Goal: Information Seeking & Learning: Learn about a topic

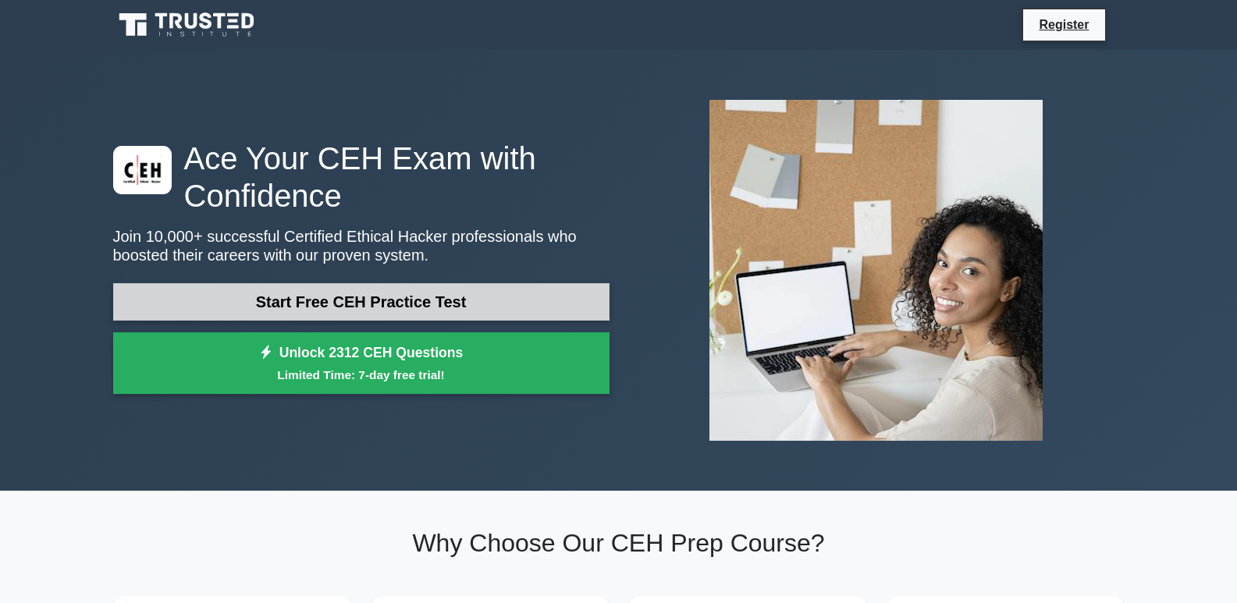
click at [483, 306] on link "Start Free CEH Practice Test" at bounding box center [361, 301] width 496 height 37
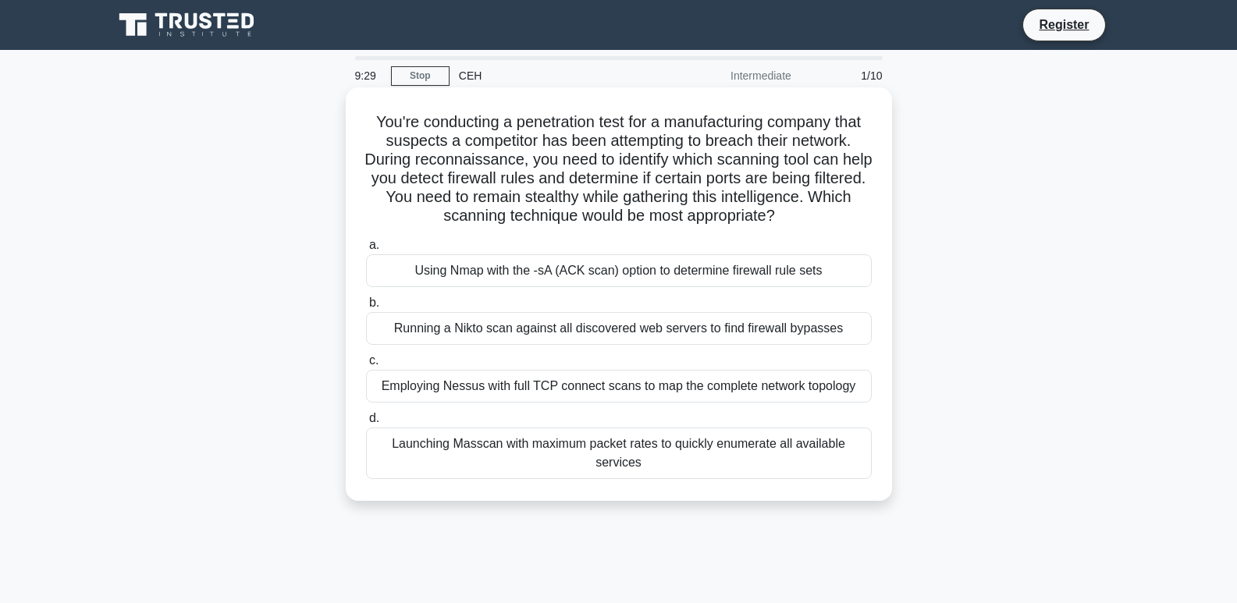
click at [617, 272] on div "Using Nmap with the -sA (ACK scan) option to determine firewall rule sets" at bounding box center [619, 270] width 506 height 33
click at [366, 251] on input "a. Using Nmap with the -sA (ACK scan) option to determine firewall rule sets" at bounding box center [366, 245] width 0 height 10
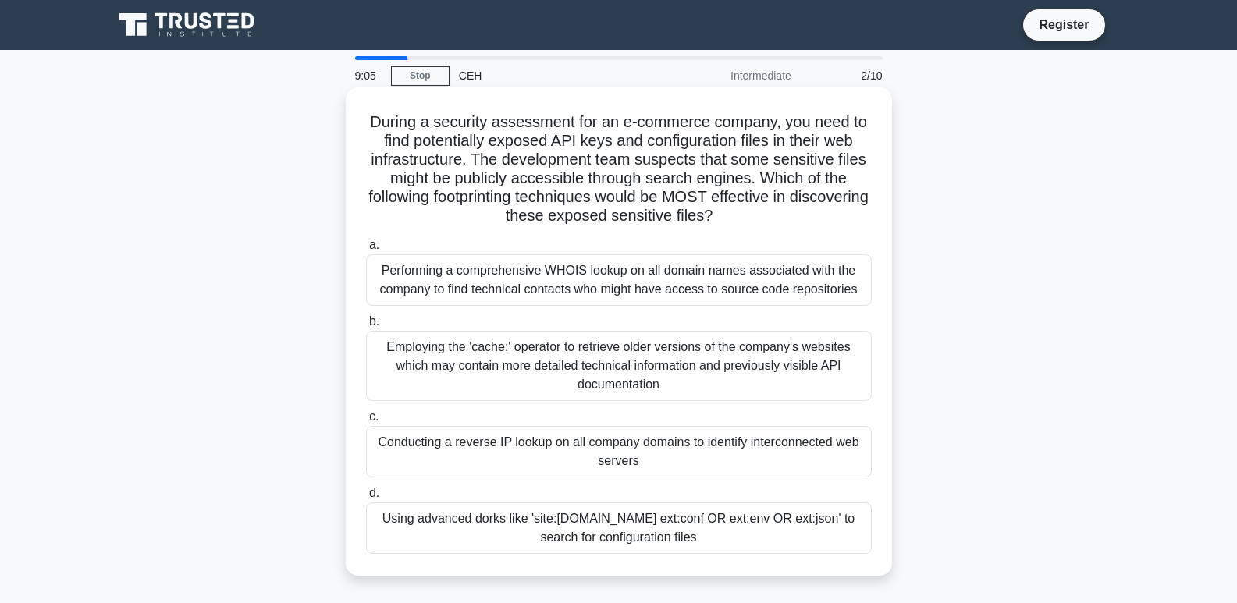
click at [595, 543] on div "Using advanced dorks like 'site:example.com ext:conf OR ext:env OR ext:json' to…" at bounding box center [619, 529] width 506 height 52
click at [366, 499] on input "d. Using advanced dorks like 'site:example.com ext:conf OR ext:env OR ext:json'…" at bounding box center [366, 494] width 0 height 10
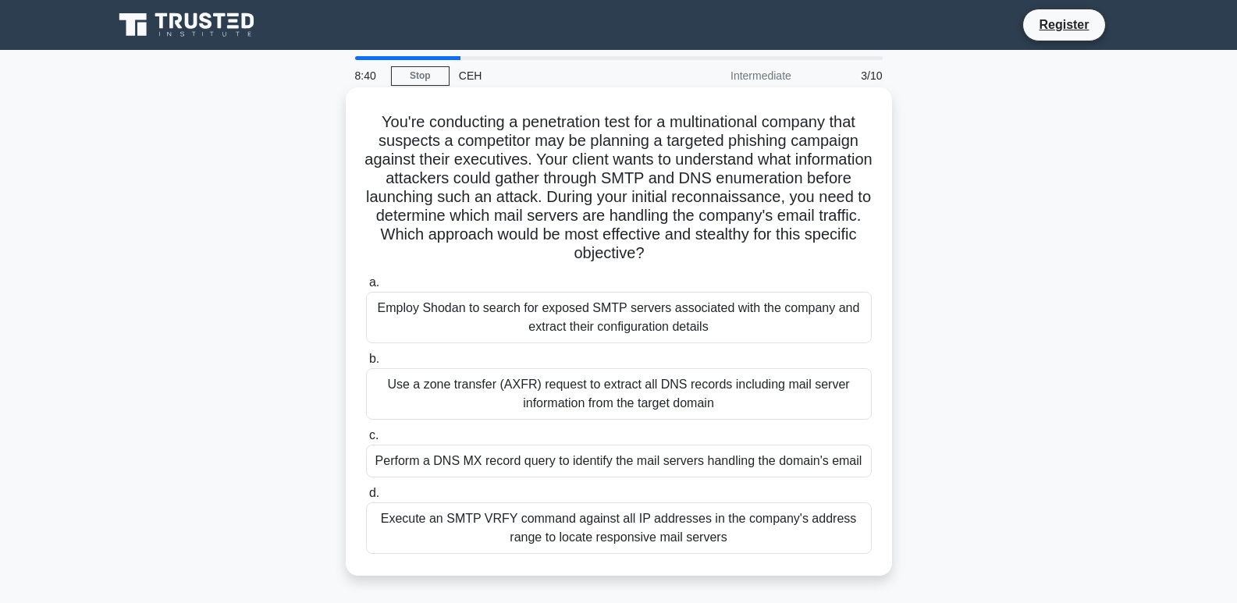
click at [638, 319] on div "Employ Shodan to search for exposed SMTP servers associated with the company an…" at bounding box center [619, 318] width 506 height 52
click at [366, 288] on input "a. Employ Shodan to search for exposed SMTP servers associated with the company…" at bounding box center [366, 283] width 0 height 10
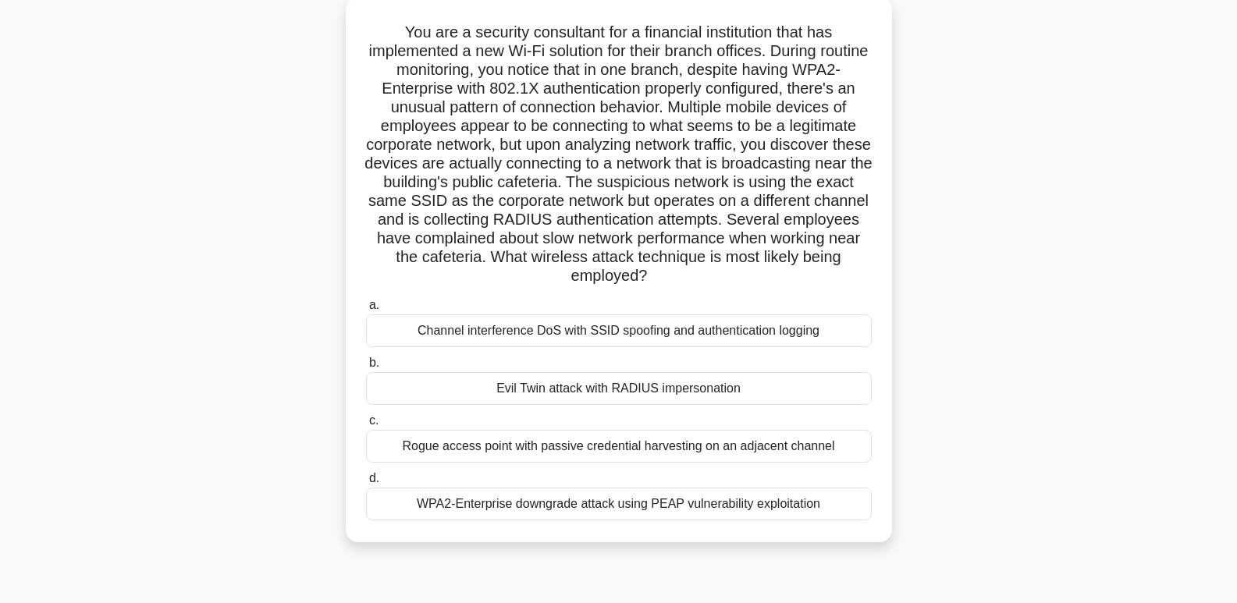
scroll to position [234, 0]
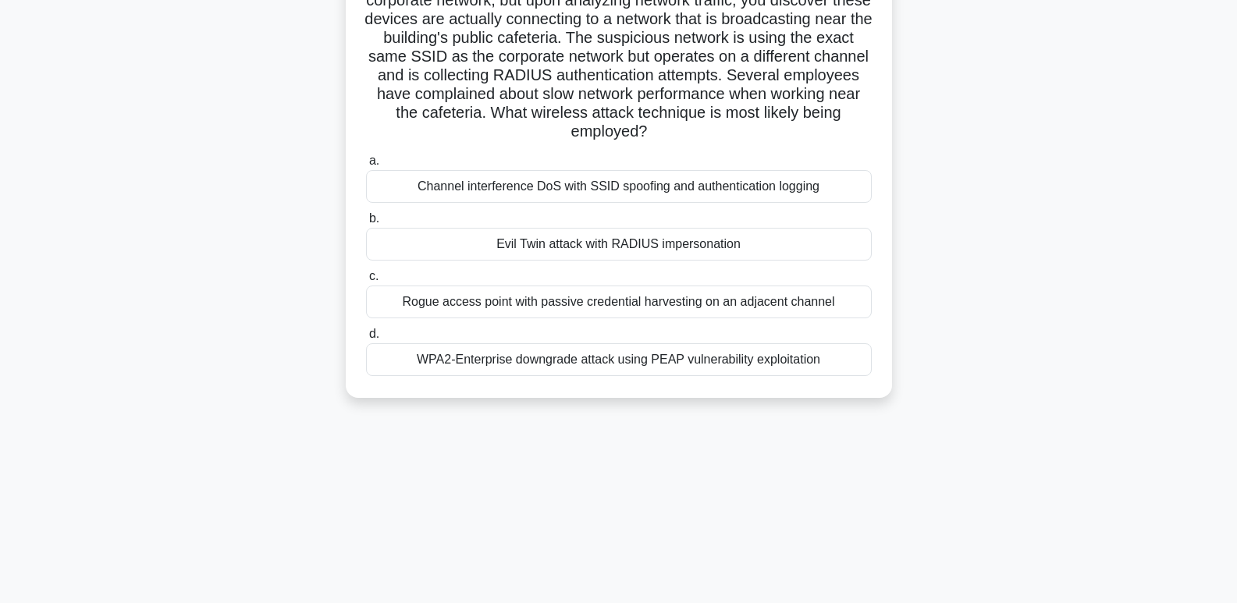
click at [622, 180] on div "Channel interference DoS with SSID spoofing and authentication logging" at bounding box center [619, 186] width 506 height 33
click at [366, 166] on input "a. Channel interference DoS with SSID spoofing and authentication logging" at bounding box center [366, 161] width 0 height 10
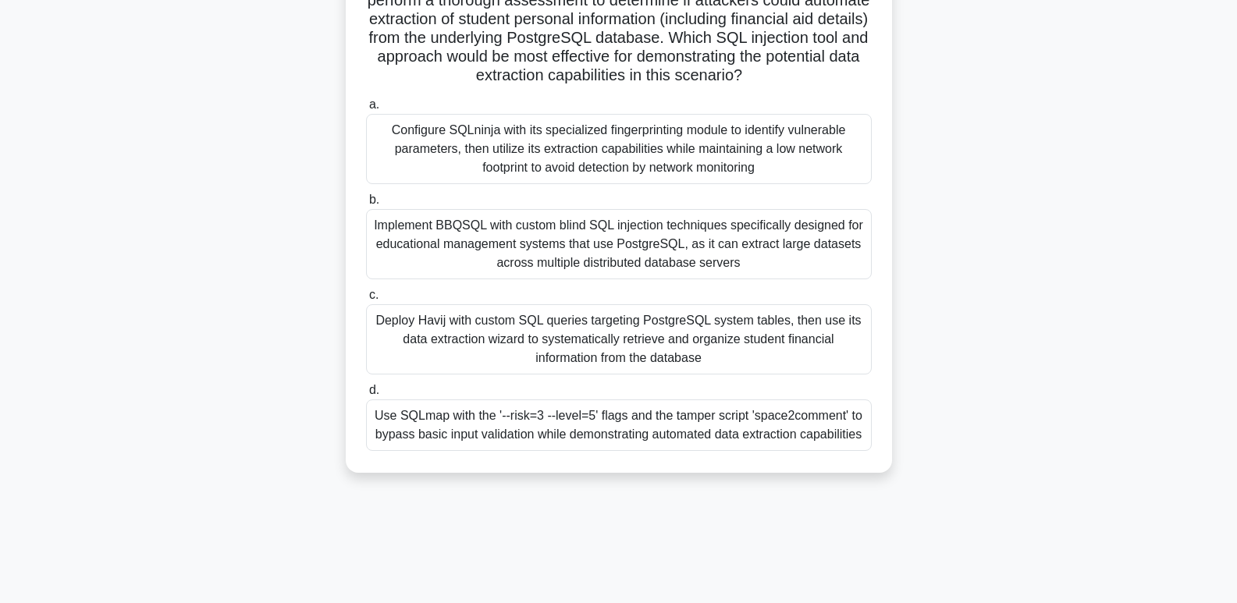
click at [619, 439] on div "Use SQLmap with the '--risk=3 --level=5' flags and the tamper script 'space2com…" at bounding box center [619, 426] width 506 height 52
click at [366, 396] on input "d. Use SQLmap with the '--risk=3 --level=5' flags and the tamper script 'space2…" at bounding box center [366, 391] width 0 height 10
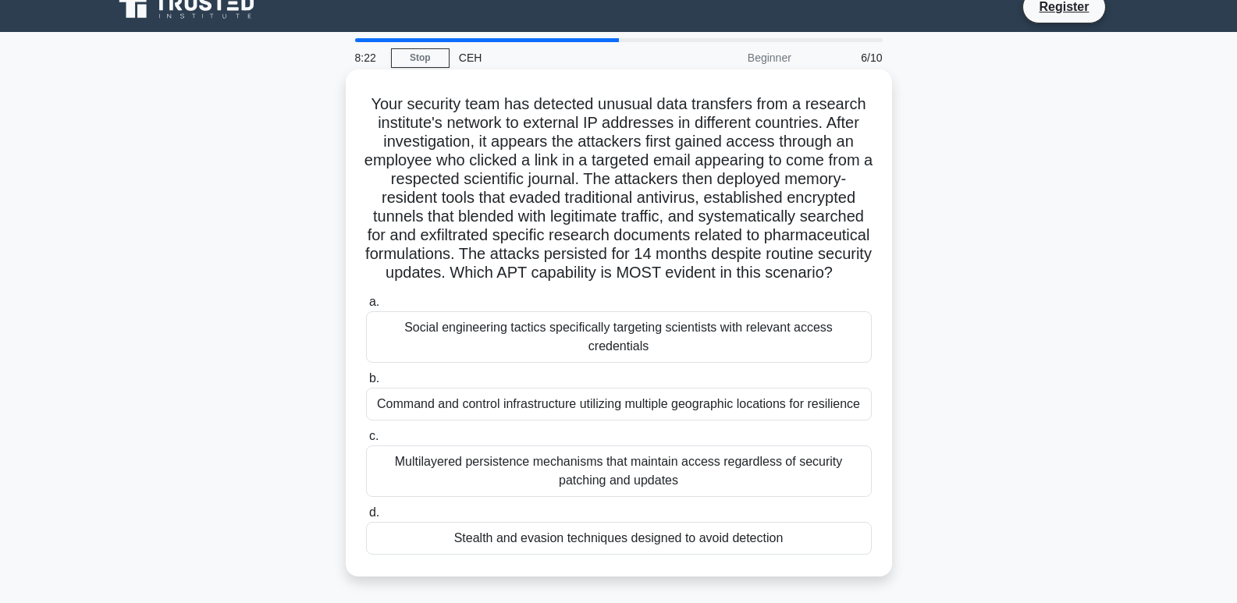
scroll to position [0, 0]
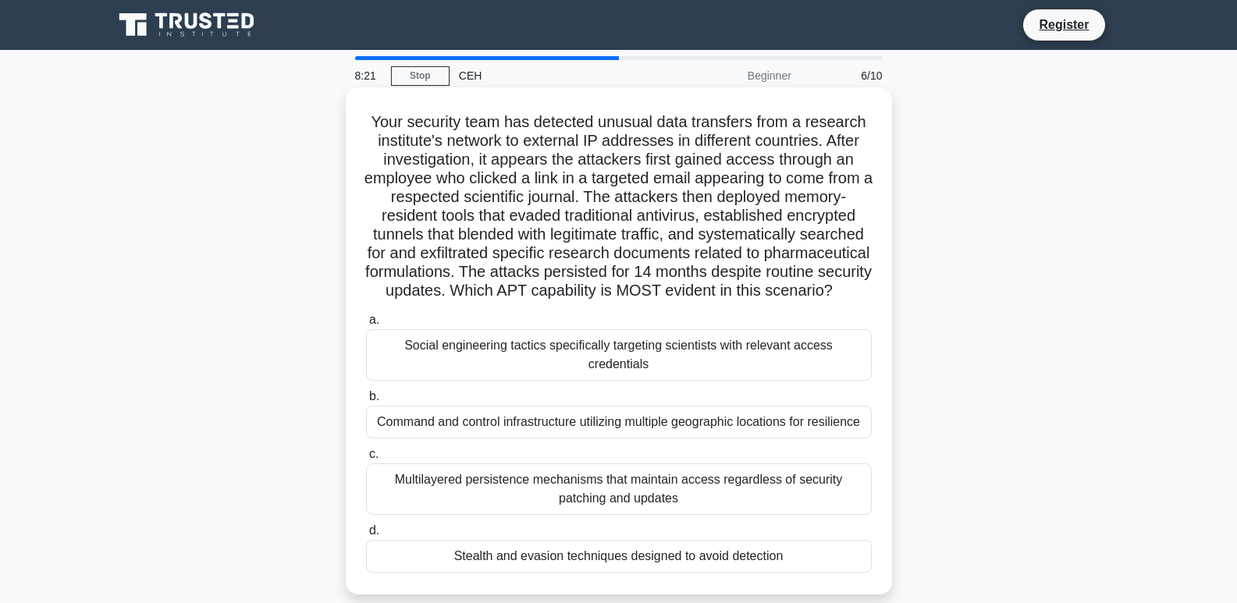
click at [595, 383] on div "a. Social engineering tactics specifically targeting scientists with relevant a…" at bounding box center [619, 442] width 525 height 269
click at [595, 369] on div "Social engineering tactics specifically targeting scientists with relevant acce…" at bounding box center [619, 355] width 506 height 52
click at [366, 326] on input "a. Social engineering tactics specifically targeting scientists with relevant a…" at bounding box center [366, 320] width 0 height 10
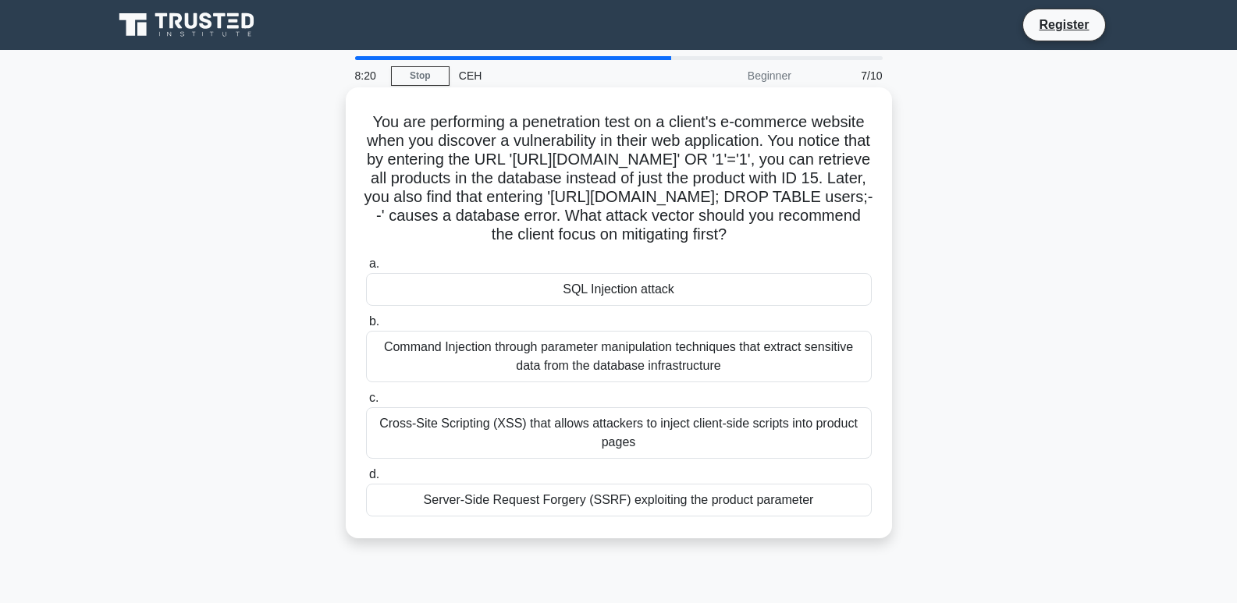
click at [602, 362] on div "Command Injection through parameter manipulation techniques that extract sensit…" at bounding box center [619, 357] width 506 height 52
click at [366, 327] on input "b. Command Injection through parameter manipulation techniques that extract sen…" at bounding box center [366, 322] width 0 height 10
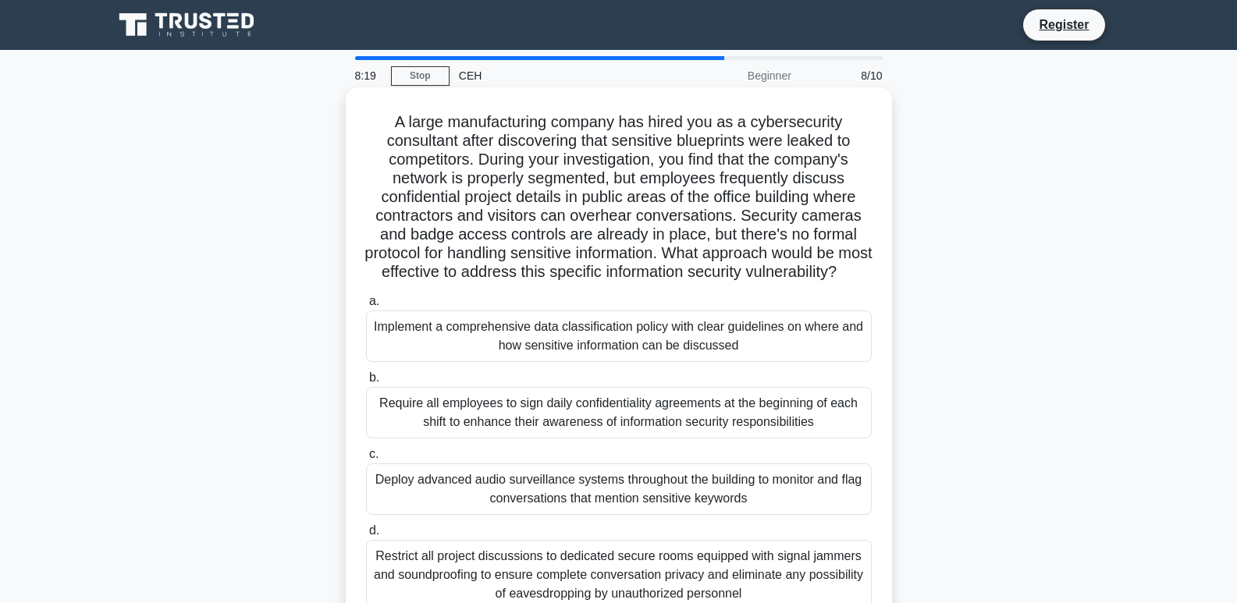
click at [602, 362] on div "Implement a comprehensive data classification policy with clear guidelines on w…" at bounding box center [619, 337] width 506 height 52
click at [366, 307] on input "a. Implement a comprehensive data classification policy with clear guidelines o…" at bounding box center [366, 302] width 0 height 10
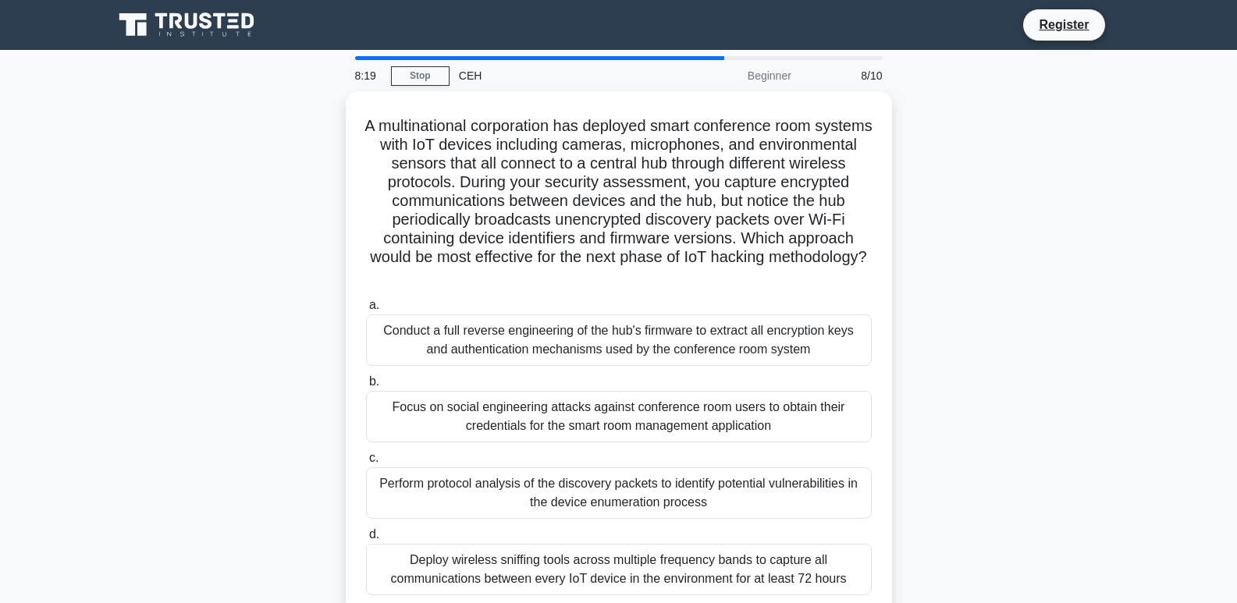
click at [607, 353] on div "Conduct a full reverse engineering of the hub's firmware to extract all encrypt…" at bounding box center [619, 341] width 506 height 52
click at [366, 311] on input "a. Conduct a full reverse engineering of the hub's firmware to extract all encr…" at bounding box center [366, 306] width 0 height 10
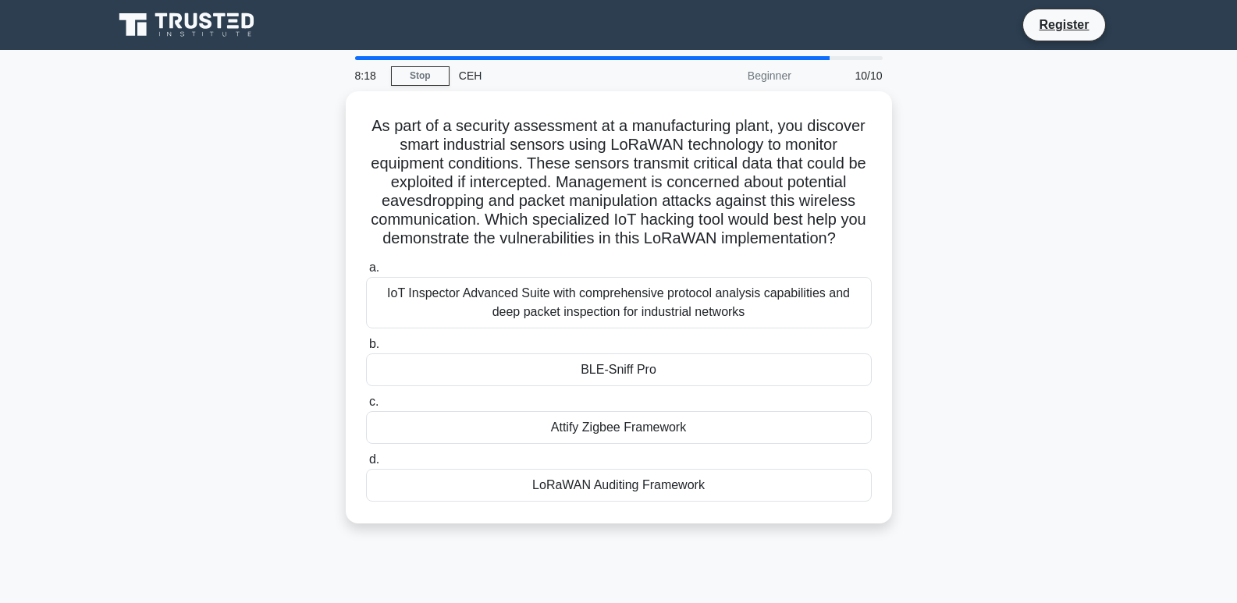
click at [607, 353] on div "a. IoT Inspector Advanced Suite with comprehensive protocol analysis capabiliti…" at bounding box center [619, 380] width 525 height 250
click at [607, 353] on label "b. BLE-Sniff Pro" at bounding box center [619, 361] width 506 height 52
click at [366, 350] on input "b. BLE-Sniff Pro" at bounding box center [366, 345] width 0 height 10
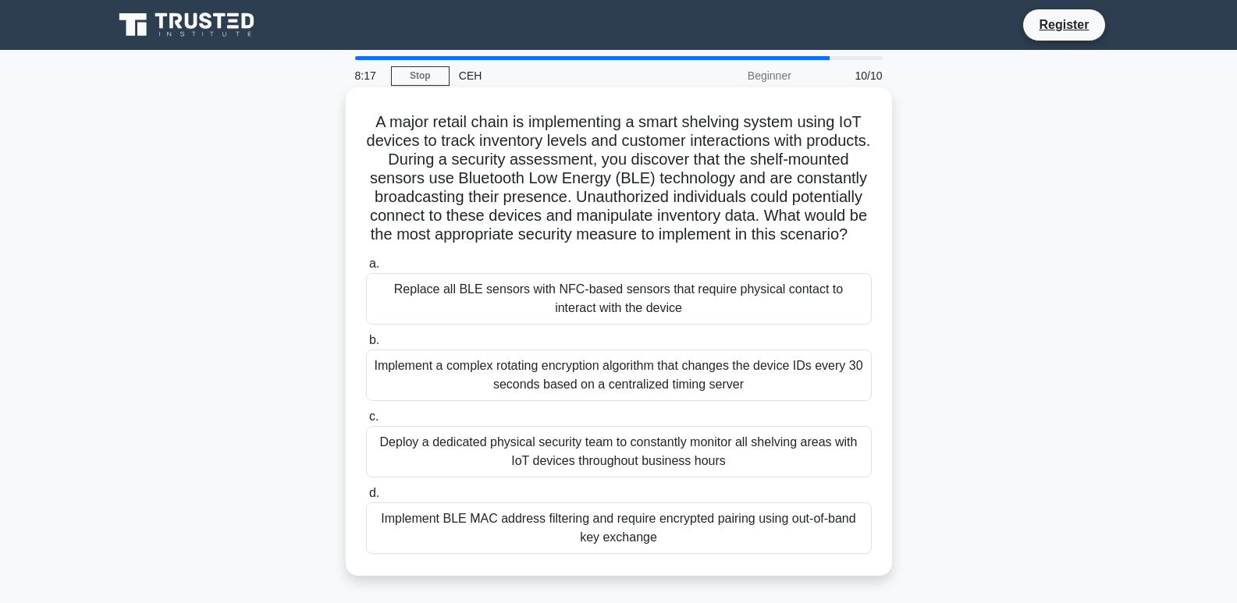
click at [615, 325] on div "Replace all BLE sensors with NFC-based sensors that require physical contact to…" at bounding box center [619, 299] width 506 height 52
click at [366, 269] on input "a. Replace all BLE sensors with NFC-based sensors that require physical contact…" at bounding box center [366, 264] width 0 height 10
